Goal: Task Accomplishment & Management: Manage account settings

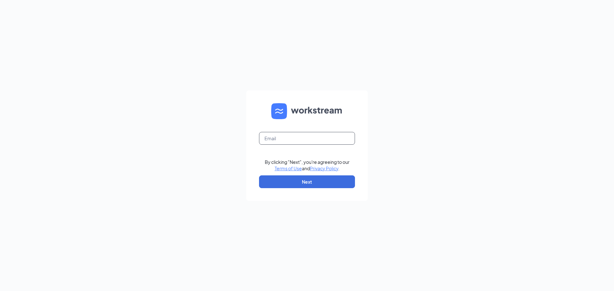
click at [297, 139] on input "text" at bounding box center [307, 138] width 96 height 13
type input "faizal@aceofvienna.com"
click at [306, 185] on button "Next" at bounding box center [307, 182] width 96 height 13
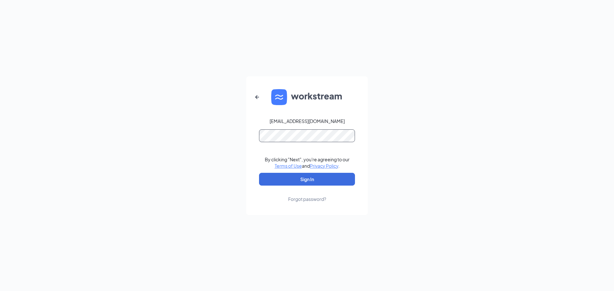
click at [259, 173] on button "Sign In" at bounding box center [307, 179] width 96 height 13
click at [325, 175] on button "Sign In" at bounding box center [307, 179] width 96 height 13
click at [310, 181] on button "Sign In" at bounding box center [307, 179] width 96 height 13
click at [259, 173] on button "Sign In" at bounding box center [307, 179] width 96 height 13
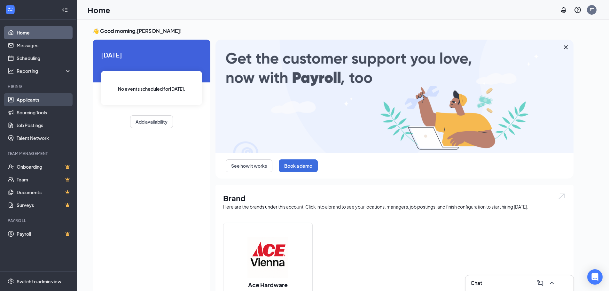
click at [31, 104] on link "Applicants" at bounding box center [44, 99] width 55 height 13
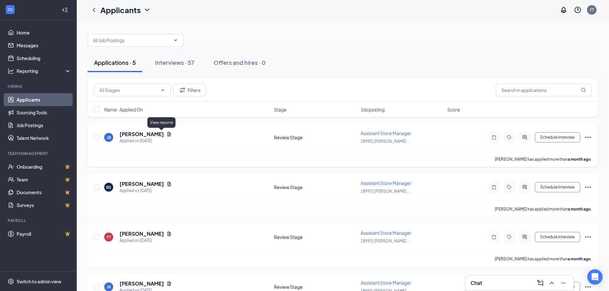
click at [167, 133] on icon "Document" at bounding box center [169, 134] width 5 height 5
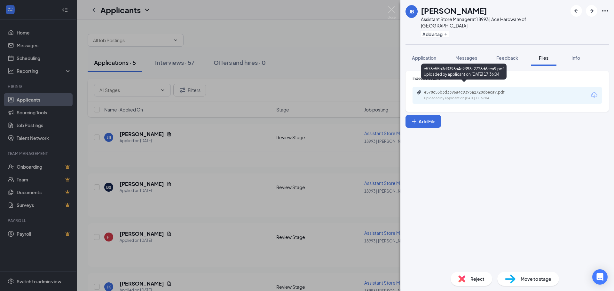
click at [456, 90] on div "e578c55b3d3396a4c9393a2728d6eca9.pdf" at bounding box center [469, 92] width 90 height 5
click at [276, 72] on div "[PERSON_NAME] [PERSON_NAME] Assistant Store Manager at 18993 | Ace Hardware of …" at bounding box center [307, 145] width 614 height 291
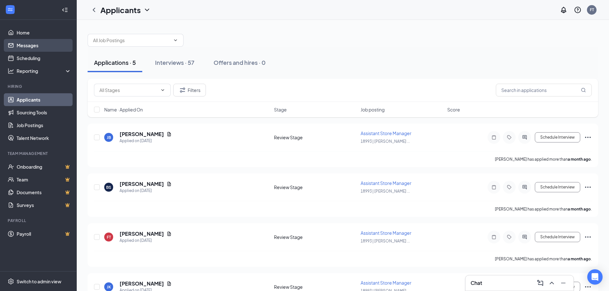
click at [33, 46] on link "Messages" at bounding box center [44, 45] width 55 height 13
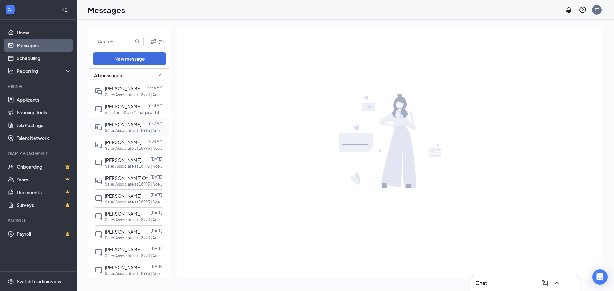
click at [143, 126] on div at bounding box center [144, 124] width 7 height 7
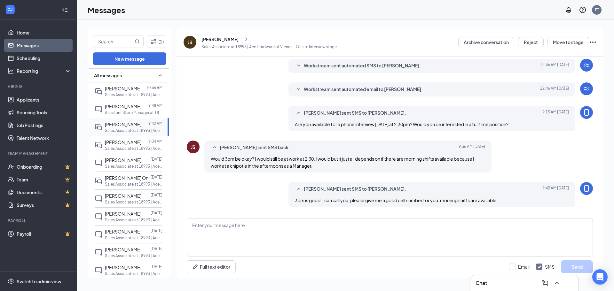
scroll to position [110, 0]
